Goal: Information Seeking & Learning: Check status

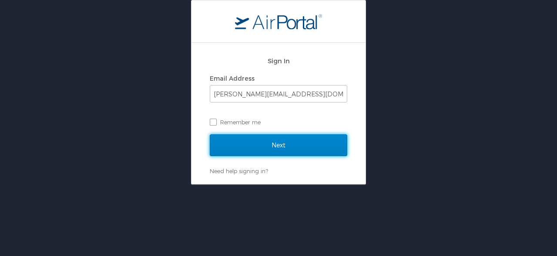
click at [291, 142] on input "Next" at bounding box center [279, 145] width 138 height 22
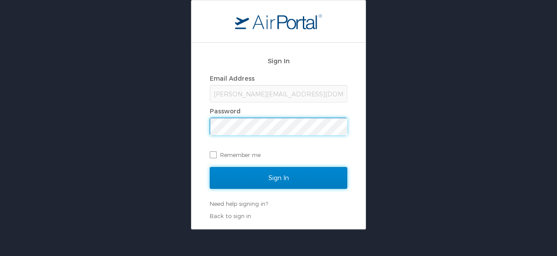
click at [301, 178] on input "Sign In" at bounding box center [279, 178] width 138 height 22
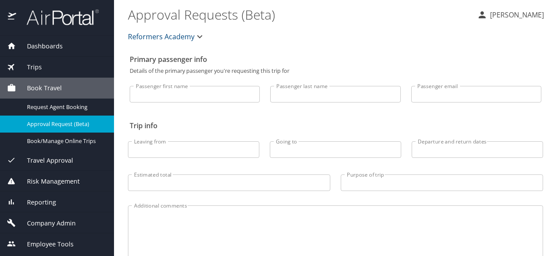
click at [39, 61] on div "Trips" at bounding box center [57, 67] width 114 height 21
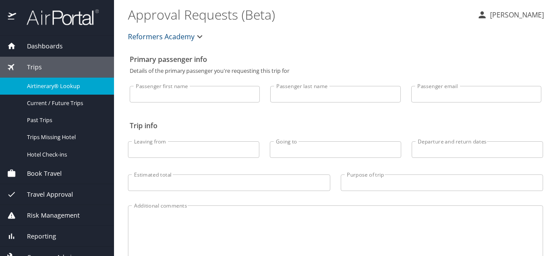
click at [58, 87] on span "Airtinerary® Lookup" at bounding box center [65, 86] width 77 height 8
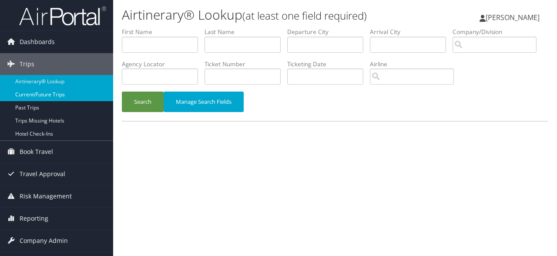
click at [57, 95] on link "Current/Future Trips" at bounding box center [56, 94] width 113 height 13
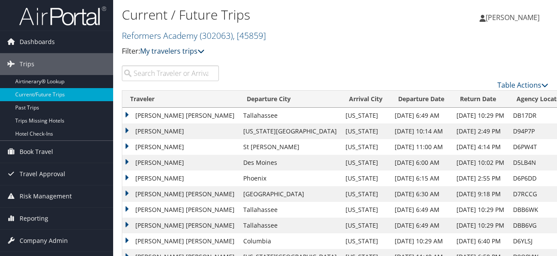
click at [174, 54] on link "My travelers trips" at bounding box center [172, 51] width 64 height 10
click at [271, 58] on div "Current / Future Trips Reformers Academy ( 302063 ) , [ 45859 ] Reformers Acade…" at bounding box center [264, 34] width 284 height 61
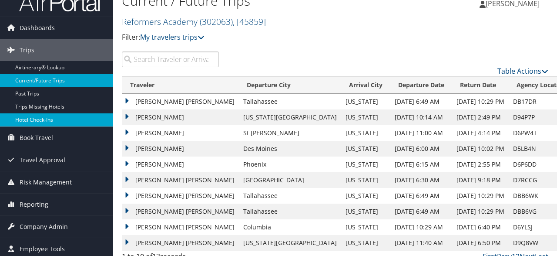
scroll to position [24, 0]
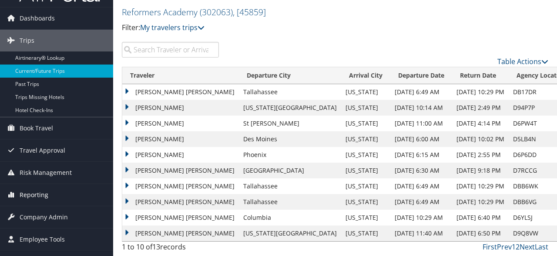
click at [45, 192] on span "Reporting" at bounding box center [34, 195] width 29 height 22
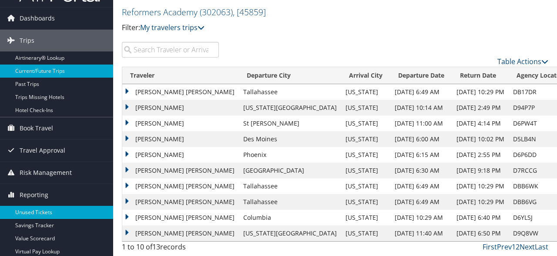
click at [41, 209] on link "Unused Tickets" at bounding box center [56, 212] width 113 height 13
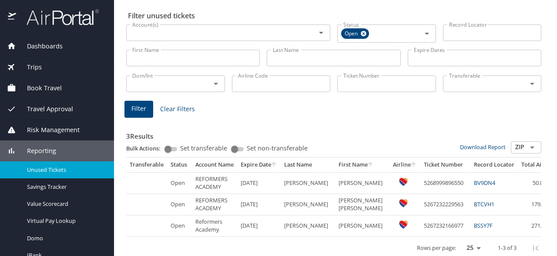
scroll to position [36, 0]
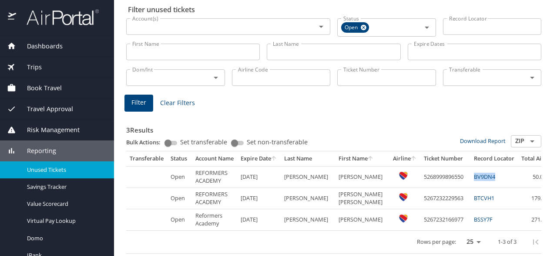
drag, startPoint x: 481, startPoint y: 176, endPoint x: 453, endPoint y: 176, distance: 27.9
click at [471, 176] on td "BV9DN4" at bounding box center [494, 176] width 47 height 21
copy link "BV9DN4"
click at [494, 179] on td "BV9DN4" at bounding box center [494, 176] width 47 height 21
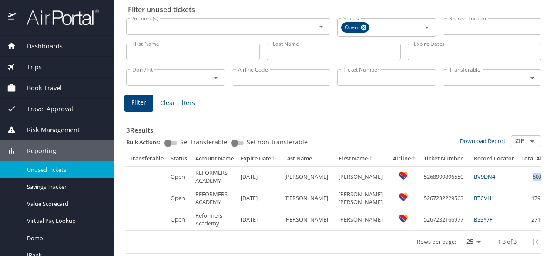
drag, startPoint x: 496, startPoint y: 177, endPoint x: 538, endPoint y: 179, distance: 41.8
click at [538, 179] on tr "Open REFORMERS ACADEMY 4/27/2026 DARNELL DANIEL SCOTT 5268999896550 BV9DN4 50.01" at bounding box center [371, 176] width 491 height 21
click at [535, 178] on td "50.01" at bounding box center [541, 176] width 47 height 21
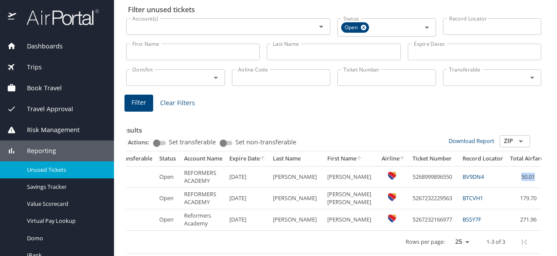
drag, startPoint x: 511, startPoint y: 177, endPoint x: 547, endPoint y: 177, distance: 36.1
click at [547, 177] on tr "Open REFORMERS ACADEMY 4/27/2026 DARNELL DANIEL SCOTT 5268999896550 BV9DN4 50.01" at bounding box center [360, 176] width 491 height 21
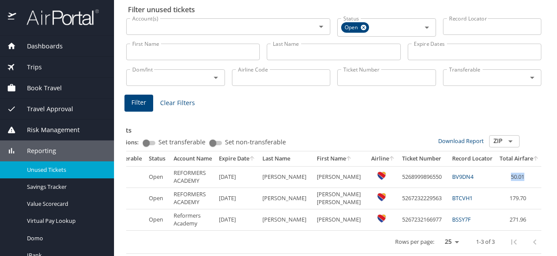
click at [512, 177] on td "50.01" at bounding box center [519, 176] width 47 height 21
drag, startPoint x: 493, startPoint y: 177, endPoint x: 546, endPoint y: 177, distance: 52.3
click at [546, 177] on tr "Open REFORMERS ACADEMY 4/27/2026 DARNELL DANIEL SCOTT 5268999896550 BV9DN4 50.01" at bounding box center [350, 176] width 491 height 21
click at [501, 177] on td "50.01" at bounding box center [519, 176] width 47 height 21
click at [452, 178] on link "BV9DN4" at bounding box center [462, 176] width 21 height 8
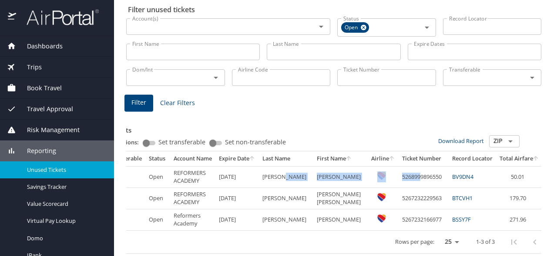
drag, startPoint x: 297, startPoint y: 176, endPoint x: 399, endPoint y: 178, distance: 101.9
click at [399, 178] on tr "Open REFORMERS ACADEMY 4/27/2026 DARNELL DANIEL SCOTT 5268999896550 BV9DN4 50.01" at bounding box center [350, 176] width 491 height 21
click at [401, 178] on td "5268999896550" at bounding box center [424, 176] width 50 height 21
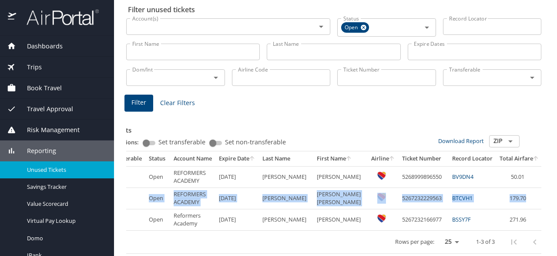
scroll to position [0, 56]
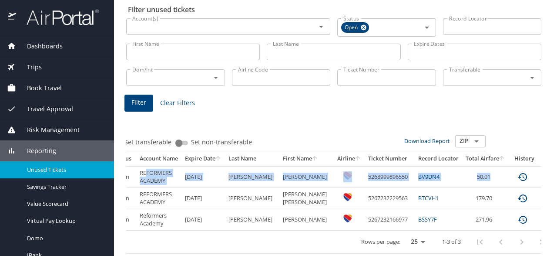
drag, startPoint x: 180, startPoint y: 174, endPoint x: 495, endPoint y: 173, distance: 314.9
click at [495, 173] on tr "Open REFORMERS ACADEMY 4/27/2026 DARNELL DANIEL SCOTT 5268999896550 BV9DN4 50.01" at bounding box center [316, 176] width 491 height 21
click at [464, 176] on td "50.01" at bounding box center [486, 176] width 47 height 21
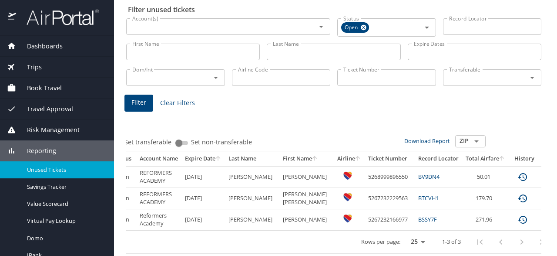
scroll to position [0, 0]
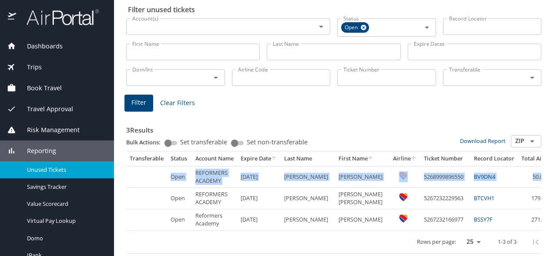
drag, startPoint x: 476, startPoint y: 176, endPoint x: 163, endPoint y: 186, distance: 313.3
click at [163, 186] on tr "Open REFORMERS ACADEMY 4/27/2026 DARNELL DANIEL SCOTT 5268999896550 BV9DN4 50.01" at bounding box center [371, 176] width 491 height 21
click at [335, 177] on SCOTT "DANIEL SCOTT" at bounding box center [362, 176] width 54 height 21
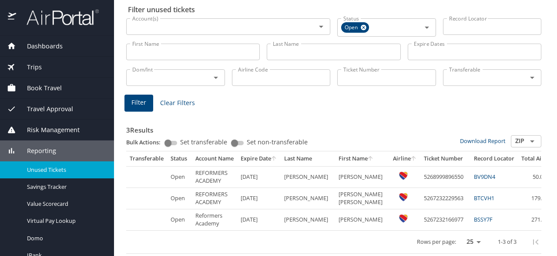
drag, startPoint x: 245, startPoint y: 178, endPoint x: 268, endPoint y: 179, distance: 22.7
click at [268, 179] on td "4/27/2026" at bounding box center [259, 176] width 44 height 21
click at [70, 167] on span "Unused Tickets" at bounding box center [65, 169] width 77 height 8
click at [47, 166] on span "Unused Tickets" at bounding box center [65, 169] width 77 height 8
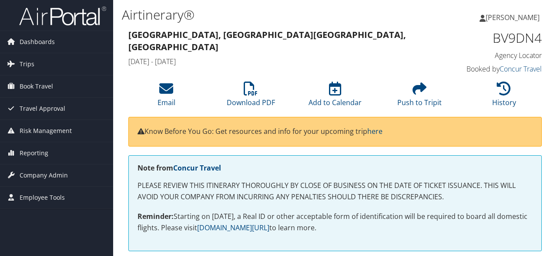
click at [513, 38] on h1 "BV9DN4" at bounding box center [496, 38] width 94 height 18
copy h1 "BV9DN4"
click at [27, 63] on span "Trips" at bounding box center [27, 64] width 15 height 22
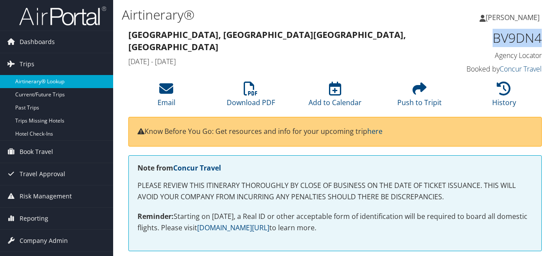
click at [39, 78] on link "Airtinerary® Lookup" at bounding box center [56, 81] width 113 height 13
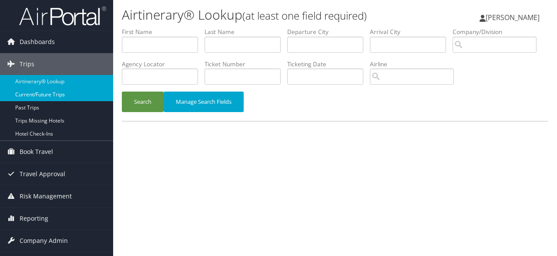
click at [58, 97] on link "Current/Future Trips" at bounding box center [56, 94] width 113 height 13
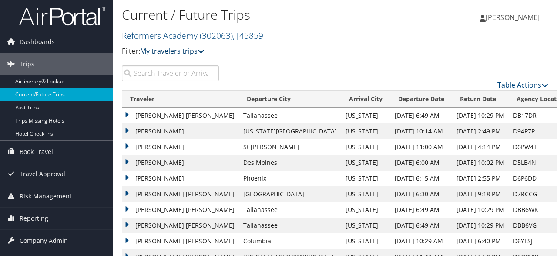
click at [163, 52] on link "My travelers trips" at bounding box center [172, 51] width 64 height 10
click at [169, 67] on link "My trips" at bounding box center [199, 64] width 115 height 15
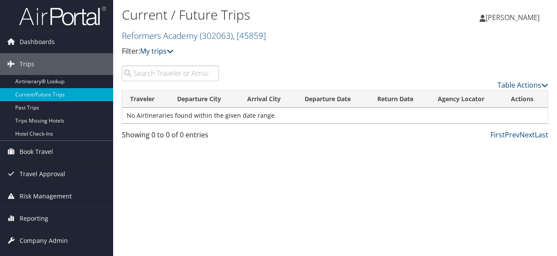
click at [163, 54] on link "My trips" at bounding box center [157, 51] width 34 height 10
click at [200, 68] on link "My travelers trips" at bounding box center [199, 64] width 115 height 15
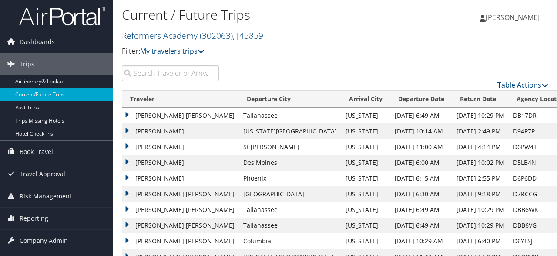
click at [179, 146] on td "[PERSON_NAME]" at bounding box center [180, 147] width 117 height 16
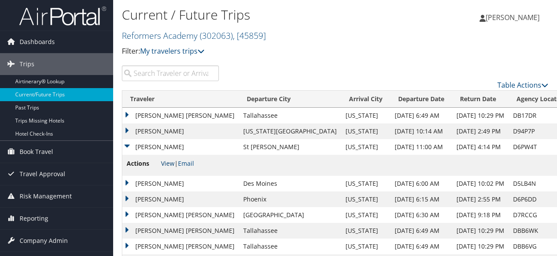
click at [169, 163] on link "View" at bounding box center [168, 163] width 14 height 8
drag, startPoint x: 414, startPoint y: 147, endPoint x: 584, endPoint y: 148, distance: 169.9
click at [557, 148] on html "Menu Dashboards ► AirPortal 360™ (Manager) My Travel Dashboard Trips ► Airtiner…" at bounding box center [278, 128] width 557 height 256
click at [509, 149] on td "D6PW4T" at bounding box center [540, 147] width 62 height 16
click at [36, 150] on span "Book Travel" at bounding box center [37, 152] width 34 height 22
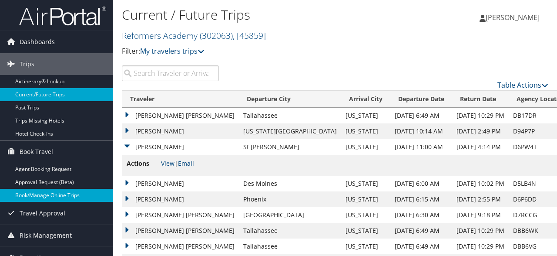
click at [54, 196] on link "Book/Manage Online Trips" at bounding box center [56, 195] width 113 height 13
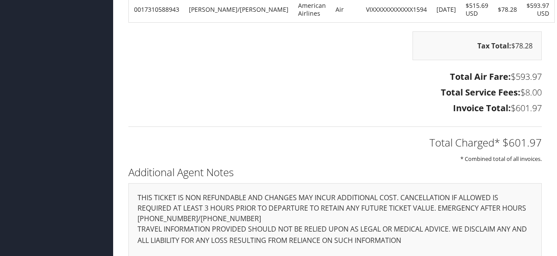
scroll to position [1312, 0]
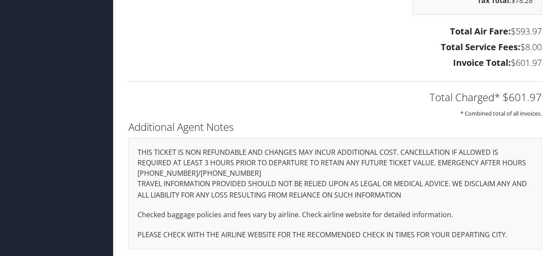
drag, startPoint x: 248, startPoint y: 150, endPoint x: 400, endPoint y: 171, distance: 153.4
click at [400, 171] on div "THIS TICKET IS NON REFUNDABLE AND CHANGES MAY INCUR ADDITIONAL COST. CANCELLATI…" at bounding box center [335, 193] width 414 height 111
drag, startPoint x: 190, startPoint y: 163, endPoint x: 250, endPoint y: 166, distance: 60.2
click at [250, 166] on div "THIS TICKET IS NON REFUNDABLE AND CHANGES MAY INCUR ADDITIONAL COST. CANCELLATI…" at bounding box center [335, 193] width 414 height 111
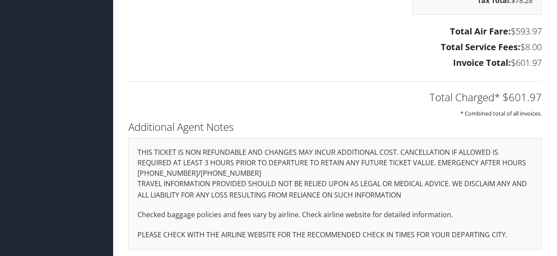
click at [250, 166] on div "THIS TICKET IS NON REFUNDABLE AND CHANGES MAY INCUR ADDITIONAL COST. CANCELLATI…" at bounding box center [335, 193] width 414 height 111
drag, startPoint x: 267, startPoint y: 162, endPoint x: 331, endPoint y: 170, distance: 64.5
click at [331, 170] on div "THIS TICKET IS NON REFUNDABLE AND CHANGES MAY INCUR ADDITIONAL COST. CANCELLATI…" at bounding box center [335, 193] width 414 height 111
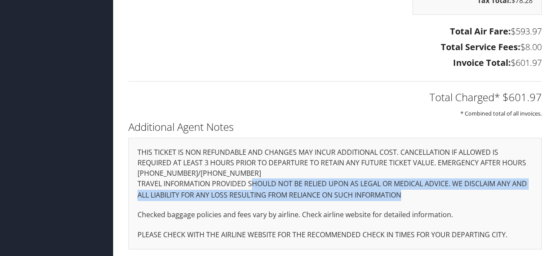
drag, startPoint x: 255, startPoint y: 178, endPoint x: 438, endPoint y: 195, distance: 183.7
click at [438, 195] on p "TRAVEL INFORMATION PROVIDED SHOULD NOT BE RELIED UPON AS LEGAL OR MEDICAL ADVIC…" at bounding box center [335, 189] width 395 height 22
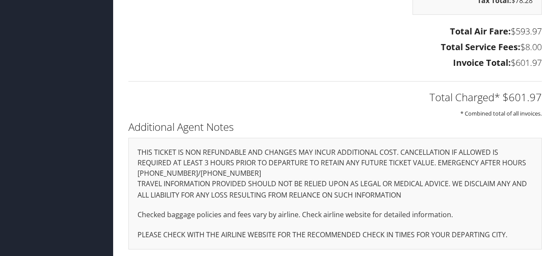
click at [438, 195] on p "TRAVEL INFORMATION PROVIDED SHOULD NOT BE RELIED UPON AS LEGAL OR MEDICAL ADVIC…" at bounding box center [335, 189] width 395 height 22
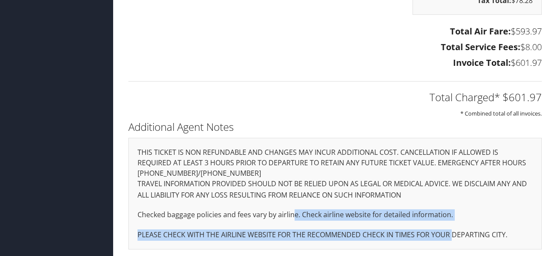
drag, startPoint x: 293, startPoint y: 212, endPoint x: 453, endPoint y: 230, distance: 161.3
click at [453, 230] on div "THIS TICKET IS NON REFUNDABLE AND CHANGES MAY INCUR ADDITIONAL COST. CANCELLATI…" at bounding box center [335, 193] width 414 height 111
click at [453, 230] on p "PLEASE CHECK WITH THE AIRLINE WEBSITE FOR THE RECOMMENDED CHECK IN TIMES FOR YO…" at bounding box center [335, 234] width 395 height 11
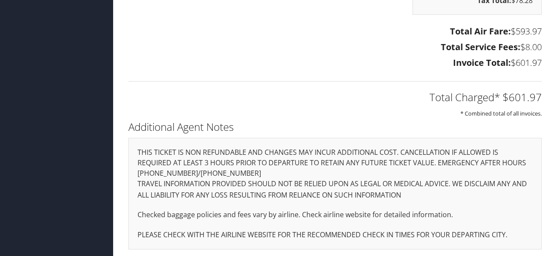
drag, startPoint x: 385, startPoint y: 167, endPoint x: 402, endPoint y: 169, distance: 17.9
click at [402, 169] on div "THIS TICKET IS NON REFUNDABLE AND CHANGES MAY INCUR ADDITIONAL COST. CANCELLATI…" at bounding box center [335, 193] width 414 height 111
drag, startPoint x: 216, startPoint y: 172, endPoint x: 318, endPoint y: 207, distance: 107.4
click at [318, 207] on div "THIS TICKET IS NON REFUNDABLE AND CHANGES MAY INCUR ADDITIONAL COST. CANCELLATI…" at bounding box center [335, 193] width 414 height 111
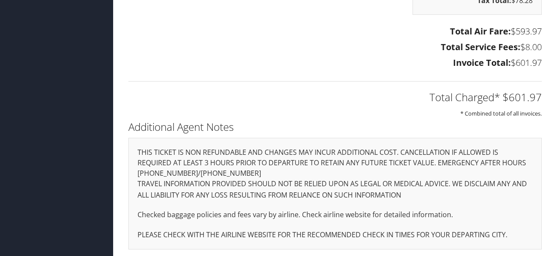
click at [318, 207] on div "THIS TICKET IS NON REFUNDABLE AND CHANGES MAY INCUR ADDITIONAL COST. CANCELLATI…" at bounding box center [335, 193] width 414 height 111
click at [354, 189] on p "TRAVEL INFORMATION PROVIDED SHOULD NOT BE RELIED UPON AS LEGAL OR MEDICAL ADVIC…" at bounding box center [335, 189] width 395 height 22
drag, startPoint x: 271, startPoint y: 150, endPoint x: 339, endPoint y: 151, distance: 67.5
click at [339, 151] on div "THIS TICKET IS NON REFUNDABLE AND CHANGES MAY INCUR ADDITIONAL COST. CANCELLATI…" at bounding box center [335, 193] width 414 height 111
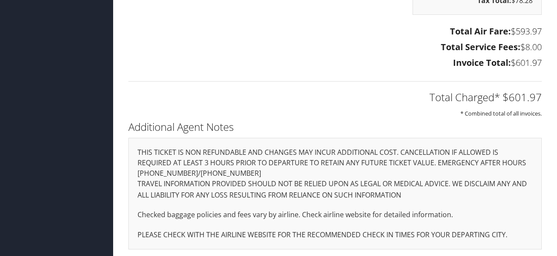
click at [339, 151] on div "THIS TICKET IS NON REFUNDABLE AND CHANGES MAY INCUR ADDITIONAL COST. CANCELLATI…" at bounding box center [335, 193] width 414 height 111
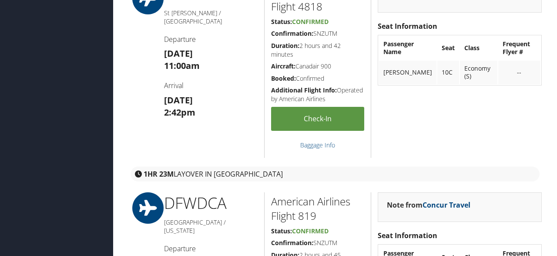
scroll to position [270, 0]
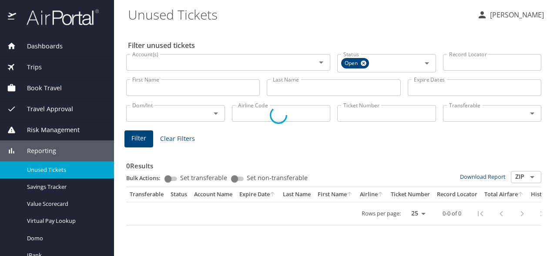
scroll to position [36, 0]
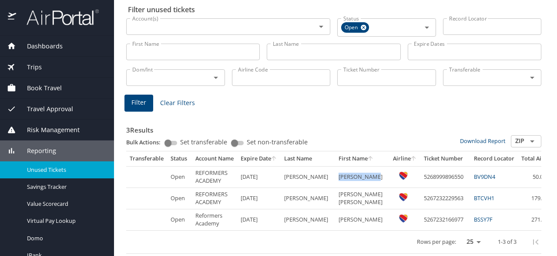
drag, startPoint x: 326, startPoint y: 175, endPoint x: 343, endPoint y: 184, distance: 18.9
click at [343, 184] on SCOTT "[PERSON_NAME]" at bounding box center [362, 176] width 54 height 21
drag, startPoint x: 338, startPoint y: 174, endPoint x: 342, endPoint y: 178, distance: 5.6
click at [342, 178] on SCOTT "[PERSON_NAME]" at bounding box center [362, 176] width 54 height 21
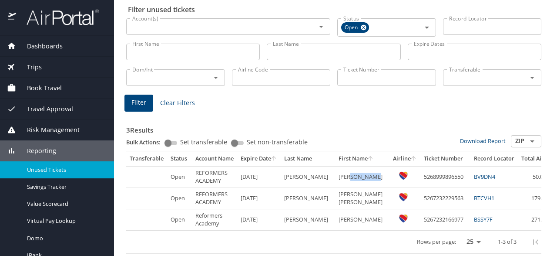
click at [342, 178] on SCOTT "[PERSON_NAME]" at bounding box center [362, 176] width 54 height 21
drag, startPoint x: 452, startPoint y: 176, endPoint x: 485, endPoint y: 178, distance: 32.7
click at [485, 178] on td "BV9DN4" at bounding box center [494, 176] width 47 height 21
click at [493, 178] on td "BV9DN4" at bounding box center [494, 176] width 47 height 21
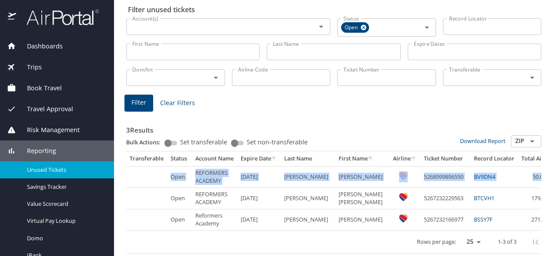
drag, startPoint x: 502, startPoint y: 160, endPoint x: 540, endPoint y: 179, distance: 42.5
click at [540, 179] on table "Transferable Status Account Name Expire Date Last Name First Name Airline Ticke…" at bounding box center [371, 202] width 491 height 102
click at [539, 178] on td "50.01" at bounding box center [541, 176] width 47 height 21
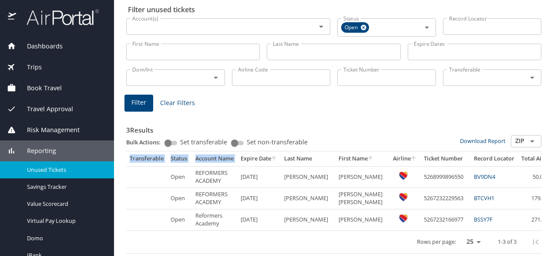
drag, startPoint x: 537, startPoint y: 178, endPoint x: 131, endPoint y: 159, distance: 405.9
click at [131, 159] on table "Transferable Status Account Name Expire Date Last Name First Name Airline Ticke…" at bounding box center [371, 202] width 491 height 102
click at [218, 167] on ACADEMY "REFORMERS ACADEMY" at bounding box center [214, 176] width 45 height 21
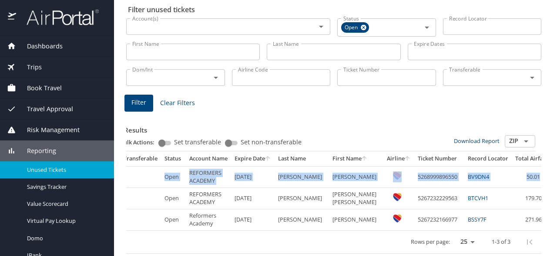
scroll to position [0, 10]
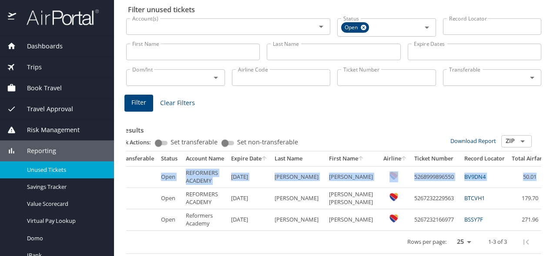
drag, startPoint x: 131, startPoint y: 159, endPoint x: 543, endPoint y: 182, distance: 412.2
click at [543, 182] on table "Transferable Status Account Name Expire Date Last Name First Name Airline Ticke…" at bounding box center [362, 202] width 491 height 102
click at [520, 177] on td "50.01" at bounding box center [532, 176] width 47 height 21
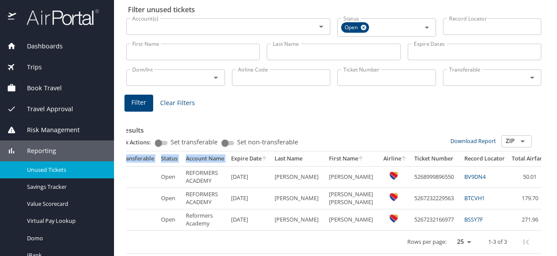
scroll to position [0, 0]
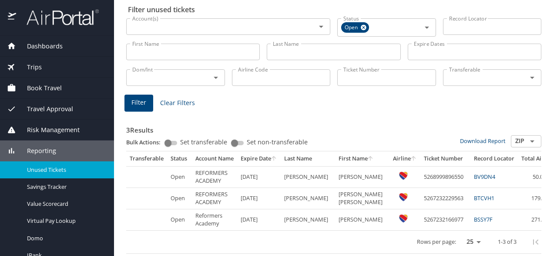
drag, startPoint x: 526, startPoint y: 177, endPoint x: 113, endPoint y: 152, distance: 413.2
click at [126, 152] on div "3 Results Bulk Actions: Set transferable Set non-transferable Download Report Z…" at bounding box center [333, 183] width 415 height 140
click at [179, 165] on th "Status" at bounding box center [179, 158] width 25 height 15
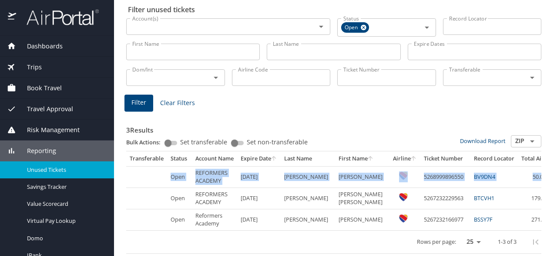
drag, startPoint x: 130, startPoint y: 159, endPoint x: 539, endPoint y: 179, distance: 409.4
click at [539, 179] on table "Transferable Status Account Name Expire Date Last Name First Name Airline Ticke…" at bounding box center [371, 202] width 491 height 102
click at [471, 183] on td "BV9DN4" at bounding box center [494, 176] width 47 height 21
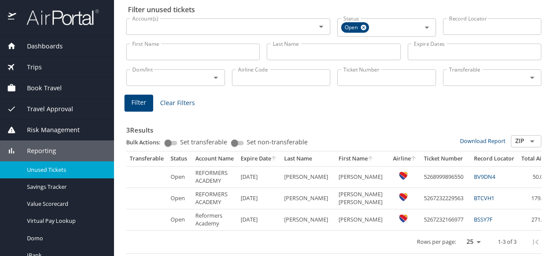
click at [474, 177] on link "BV9DN4" at bounding box center [484, 176] width 21 height 8
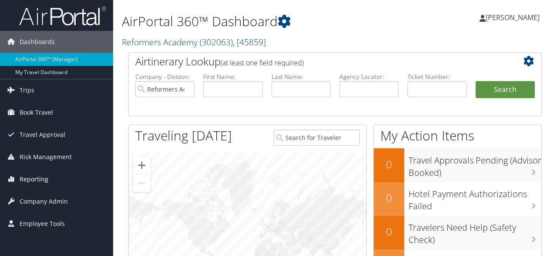
click at [30, 177] on span "Reporting" at bounding box center [34, 179] width 29 height 22
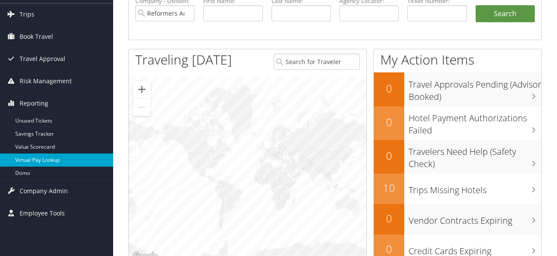
scroll to position [91, 0]
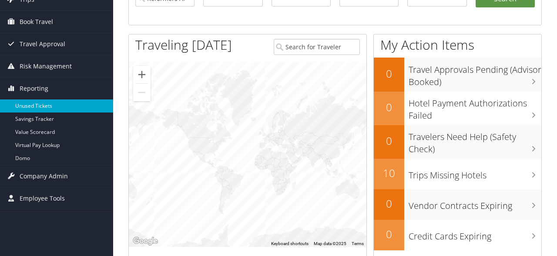
click at [41, 107] on link "Unused Tickets" at bounding box center [56, 105] width 113 height 13
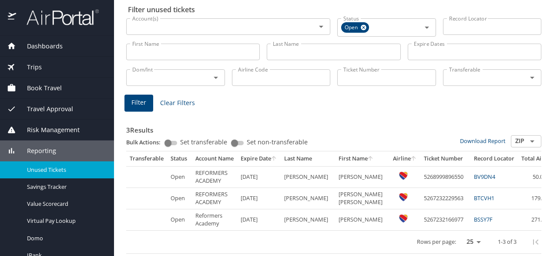
scroll to position [36, 0]
click at [534, 242] on div "custom pagination table" at bounding box center [568, 241] width 84 height 21
click at [474, 176] on link "BV9DN4" at bounding box center [484, 176] width 21 height 8
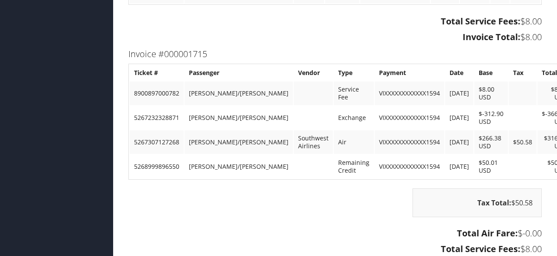
scroll to position [861, 0]
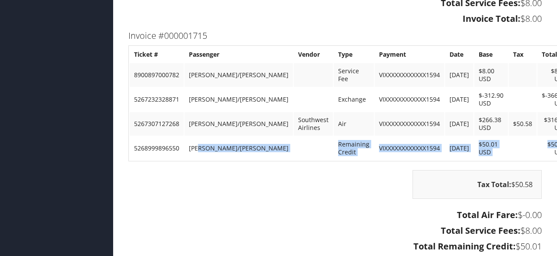
drag, startPoint x: 199, startPoint y: 138, endPoint x: 520, endPoint y: 148, distance: 321.1
click at [520, 148] on tr "5268999896550 [PERSON_NAME]/[PERSON_NAME] Remaining Credit VIXXXXXXXXXXXX1594 […" at bounding box center [351, 148] width 442 height 24
click at [538, 148] on td "$50.01 USD" at bounding box center [555, 148] width 34 height 24
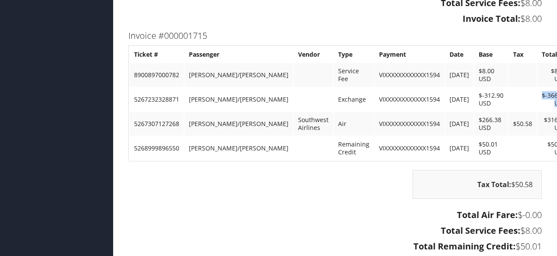
drag, startPoint x: 513, startPoint y: 87, endPoint x: 534, endPoint y: 94, distance: 22.4
click at [538, 94] on td "$-366.97 USD" at bounding box center [555, 100] width 34 height 24
drag, startPoint x: 515, startPoint y: 87, endPoint x: 541, endPoint y: 95, distance: 27.0
click at [541, 95] on td "$-366.97 USD" at bounding box center [555, 100] width 34 height 24
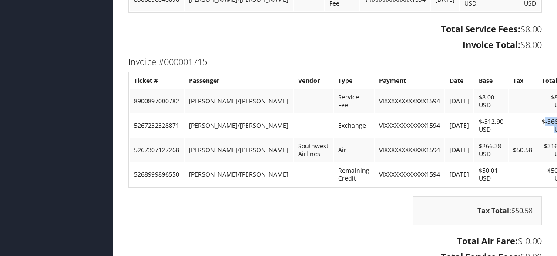
scroll to position [815, 0]
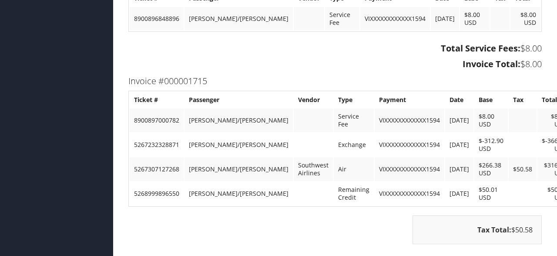
click at [538, 133] on td "$-366.97 USD" at bounding box center [555, 145] width 34 height 24
drag, startPoint x: 512, startPoint y: 131, endPoint x: 535, endPoint y: 143, distance: 26.5
click at [538, 143] on td "$-366.97 USD" at bounding box center [555, 145] width 34 height 24
drag, startPoint x: 446, startPoint y: 131, endPoint x: 534, endPoint y: 140, distance: 89.3
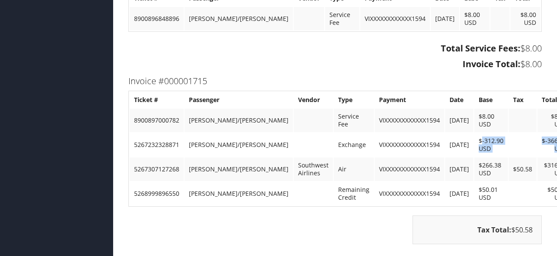
click at [534, 140] on tr "5267232328871 [PERSON_NAME]/[PERSON_NAME] Exchange VIXXXXXXXXXXXX1594 [DATE] $-…" at bounding box center [351, 145] width 442 height 24
click at [538, 140] on td "$-366.97 USD" at bounding box center [555, 145] width 34 height 24
drag, startPoint x: 443, startPoint y: 132, endPoint x: 515, endPoint y: 143, distance: 72.7
click at [515, 143] on tr "5267232328871 [PERSON_NAME]/[PERSON_NAME] Exchange VIXXXXXXXXXXXX1594 [DATE] $-…" at bounding box center [351, 145] width 442 height 24
drag, startPoint x: 445, startPoint y: 157, endPoint x: 535, endPoint y: 164, distance: 90.4
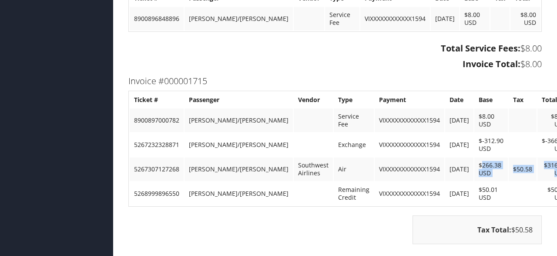
click at [535, 164] on tr "5267307127268 [PERSON_NAME]/[PERSON_NAME] Southwest Airlines Air VIXXXXXXXXXXXX…" at bounding box center [351, 169] width 442 height 24
click at [475, 160] on td "$266.38 USD" at bounding box center [492, 169] width 34 height 24
drag, startPoint x: 442, startPoint y: 157, endPoint x: 539, endPoint y: 164, distance: 96.9
click at [539, 164] on tr "5267307127268 [PERSON_NAME]/[PERSON_NAME] Southwest Airlines Air VIXXXXXXXXXXXX…" at bounding box center [351, 169] width 442 height 24
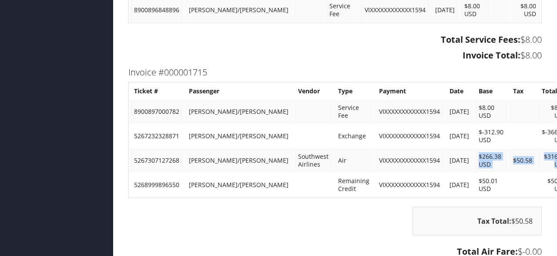
scroll to position [951, 0]
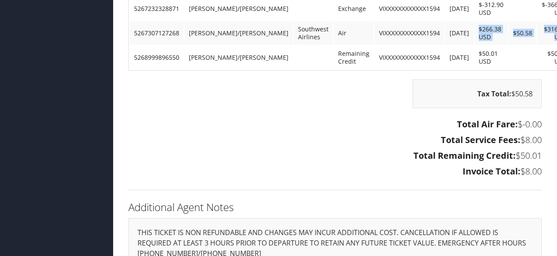
drag, startPoint x: 412, startPoint y: 145, endPoint x: 542, endPoint y: 144, distance: 129.8
click at [542, 144] on div "Total Air Fare: $-0.00 Total Service Fees: $8.00 Total Remaining Credit: $50.01…" at bounding box center [335, 149] width 427 height 64
click at [542, 149] on h3 "Total Remaining Credit: $50.01" at bounding box center [335, 155] width 414 height 12
drag, startPoint x: 543, startPoint y: 145, endPoint x: 199, endPoint y: 52, distance: 356.4
click at [199, 52] on div "Invoice #000001715 Ticket # Passenger Vendor Type Payment Date Base Tax Total 8…" at bounding box center [335, 59] width 427 height 243
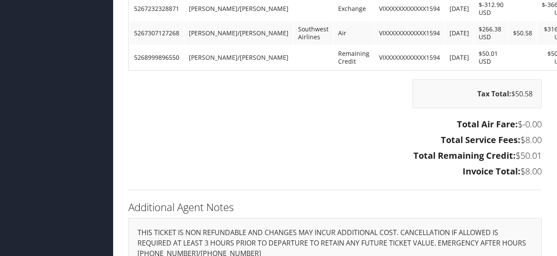
click at [359, 118] on h3 "Total Air Fare: $-0.00" at bounding box center [335, 124] width 414 height 12
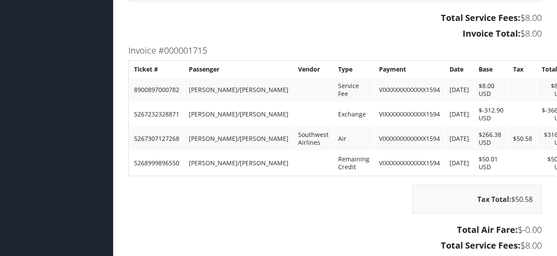
scroll to position [861, 0]
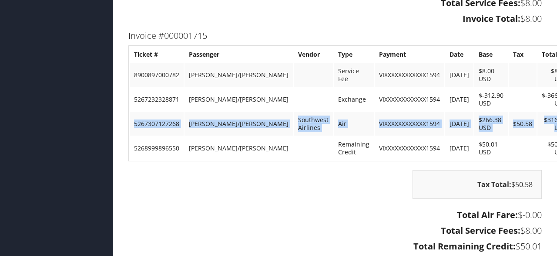
drag, startPoint x: 135, startPoint y: 114, endPoint x: 540, endPoint y: 122, distance: 405.1
click at [540, 122] on tr "5267307127268 [PERSON_NAME]/[PERSON_NAME] Southwest Airlines Air VIXXXXXXXXXXXX…" at bounding box center [351, 124] width 442 height 24
click at [540, 122] on td "$316.96 USD" at bounding box center [555, 124] width 34 height 24
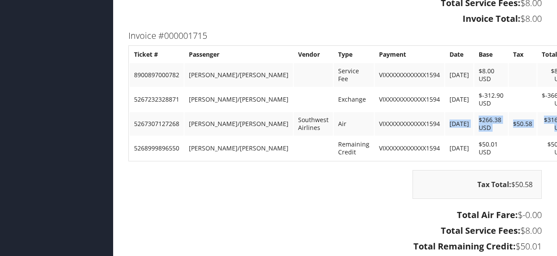
drag, startPoint x: 402, startPoint y: 111, endPoint x: 527, endPoint y: 115, distance: 125.9
click at [527, 115] on tr "5267307127268 [PERSON_NAME]/[PERSON_NAME] Southwest Airlines Air VIXXXXXXXXXXXX…" at bounding box center [351, 124] width 442 height 24
click at [446, 121] on td "[DATE]" at bounding box center [460, 124] width 28 height 24
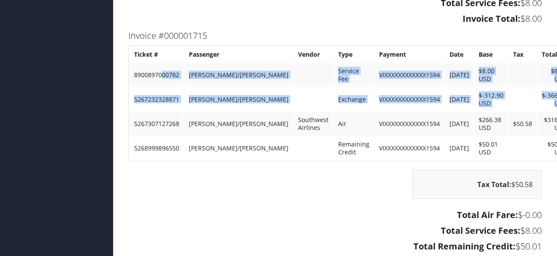
drag, startPoint x: 160, startPoint y: 68, endPoint x: 535, endPoint y: 94, distance: 375.8
click at [535, 94] on tbody "Ticket # Passenger Vendor Type Payment Date Base Tax Total 8900897000782 [PERSO…" at bounding box center [351, 103] width 442 height 113
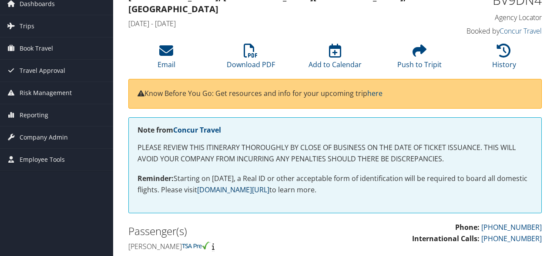
scroll to position [0, 0]
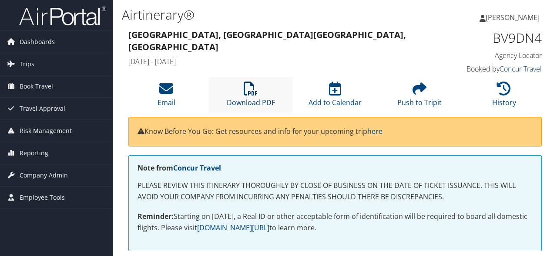
click at [253, 93] on icon at bounding box center [251, 88] width 14 height 14
